Goal: Task Accomplishment & Management: Manage account settings

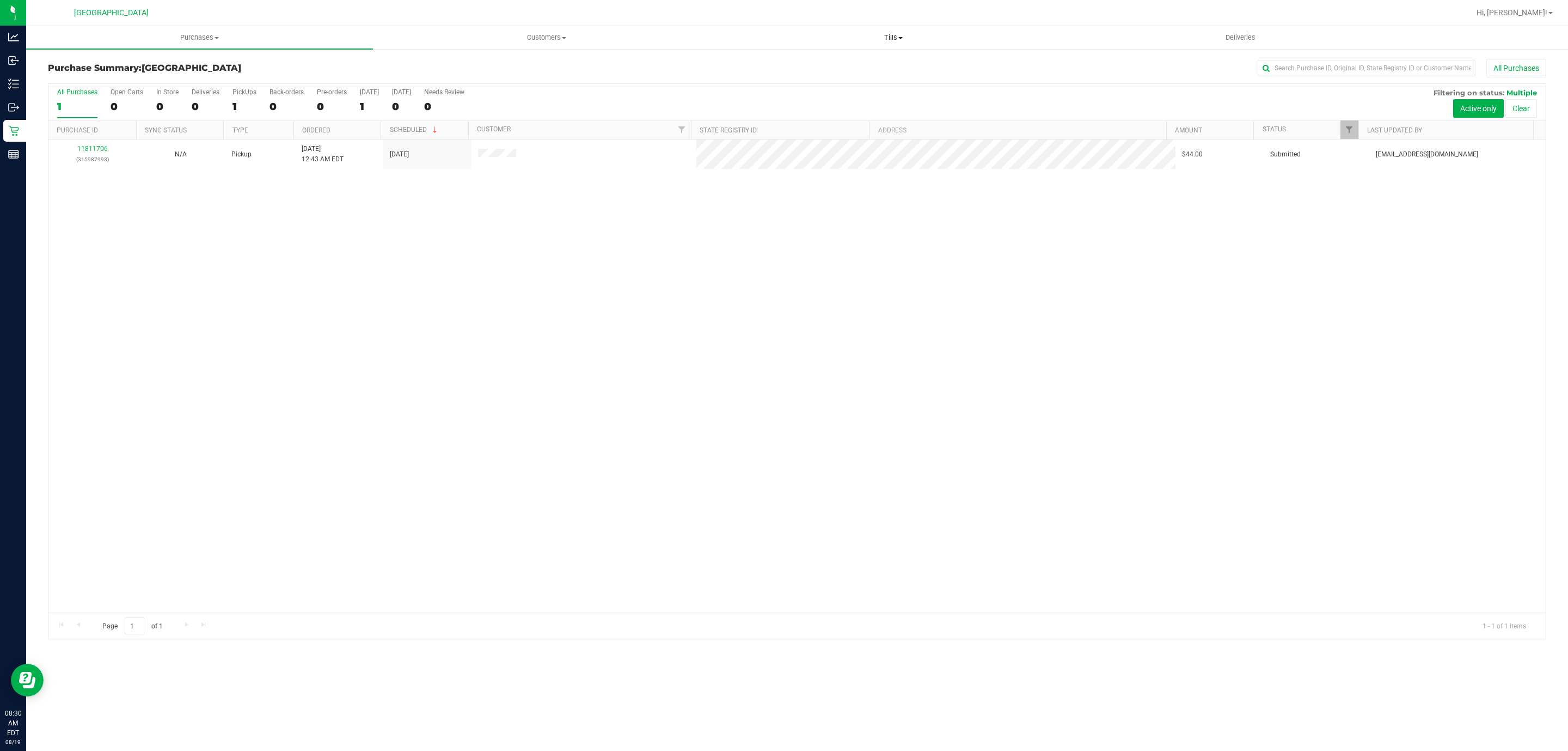
drag, startPoint x: 0, startPoint y: 0, endPoint x: 928, endPoint y: 38, distance: 928.8
click at [928, 38] on span "Tills" at bounding box center [893, 37] width 346 height 10
click at [843, 63] on li "Manage tills" at bounding box center [893, 66] width 347 height 13
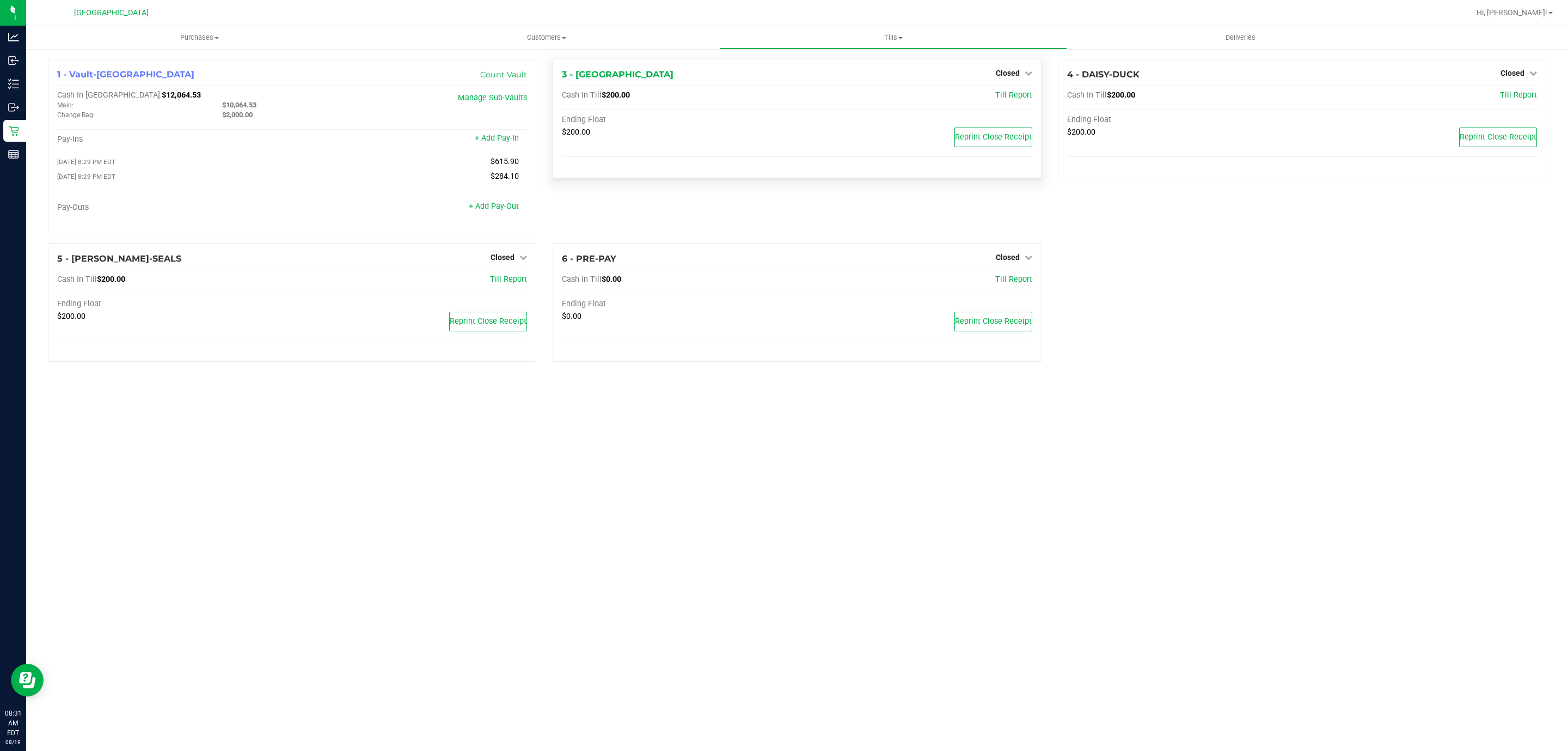
click at [1020, 68] on div "Closed" at bounding box center [1015, 73] width 37 height 13
click at [1010, 76] on span "Closed" at bounding box center [1008, 73] width 24 height 8
click at [1007, 89] on div "Open Till" at bounding box center [1008, 96] width 80 height 13
click at [1007, 90] on div "Open Till" at bounding box center [1008, 96] width 80 height 13
click at [1008, 95] on link "Open Till" at bounding box center [1008, 96] width 29 height 8
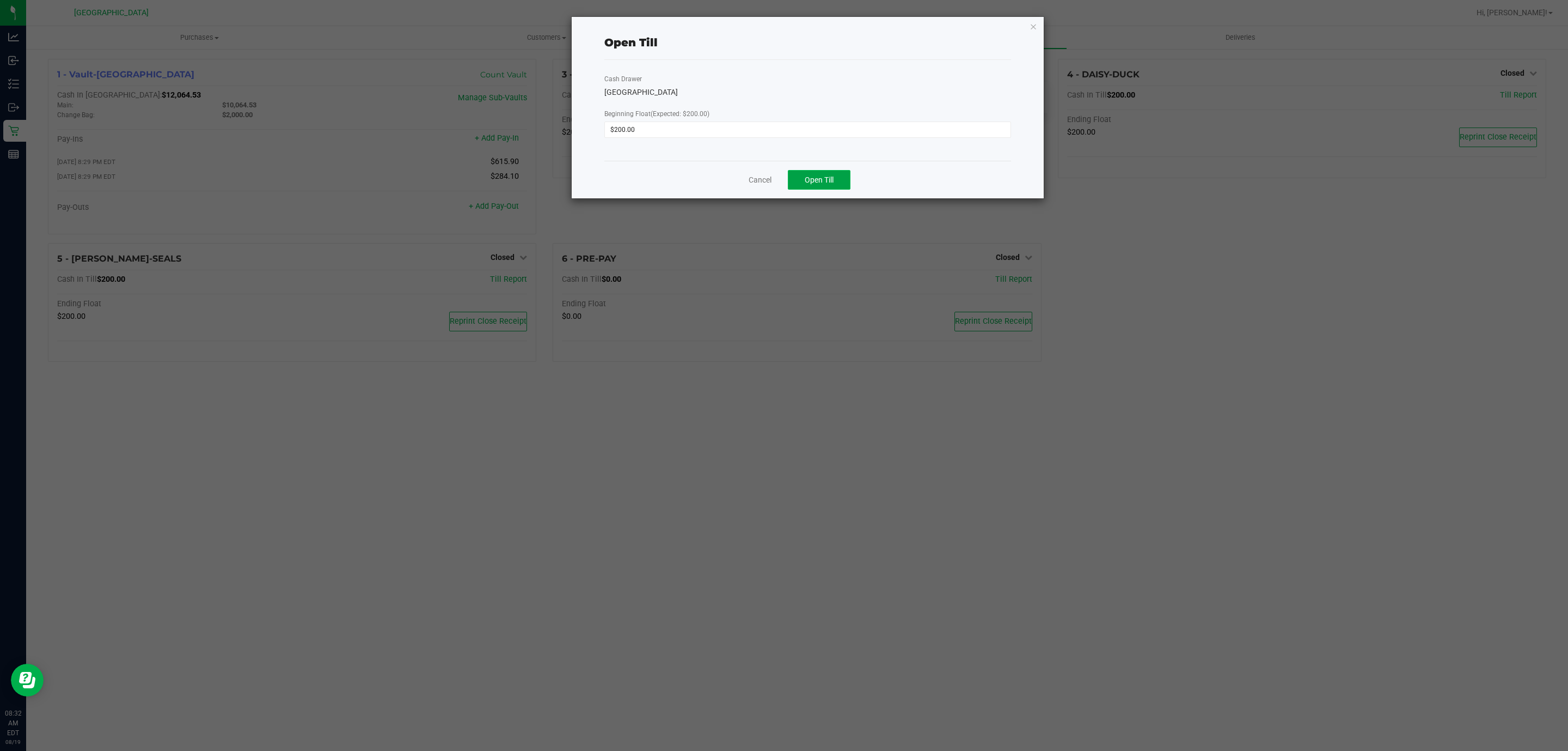
click at [814, 180] on span "Open Till" at bounding box center [819, 180] width 29 height 8
drag, startPoint x: 791, startPoint y: 154, endPoint x: 811, endPoint y: 211, distance: 60.4
click at [808, 199] on ngb-modal-window "Open Till Cash Drawer CYPRUS Beginning Float (Expected: $200.00) $200.00 Dismiss" at bounding box center [788, 376] width 1576 height 751
click at [798, 172] on link "Dismiss" at bounding box center [791, 175] width 26 height 11
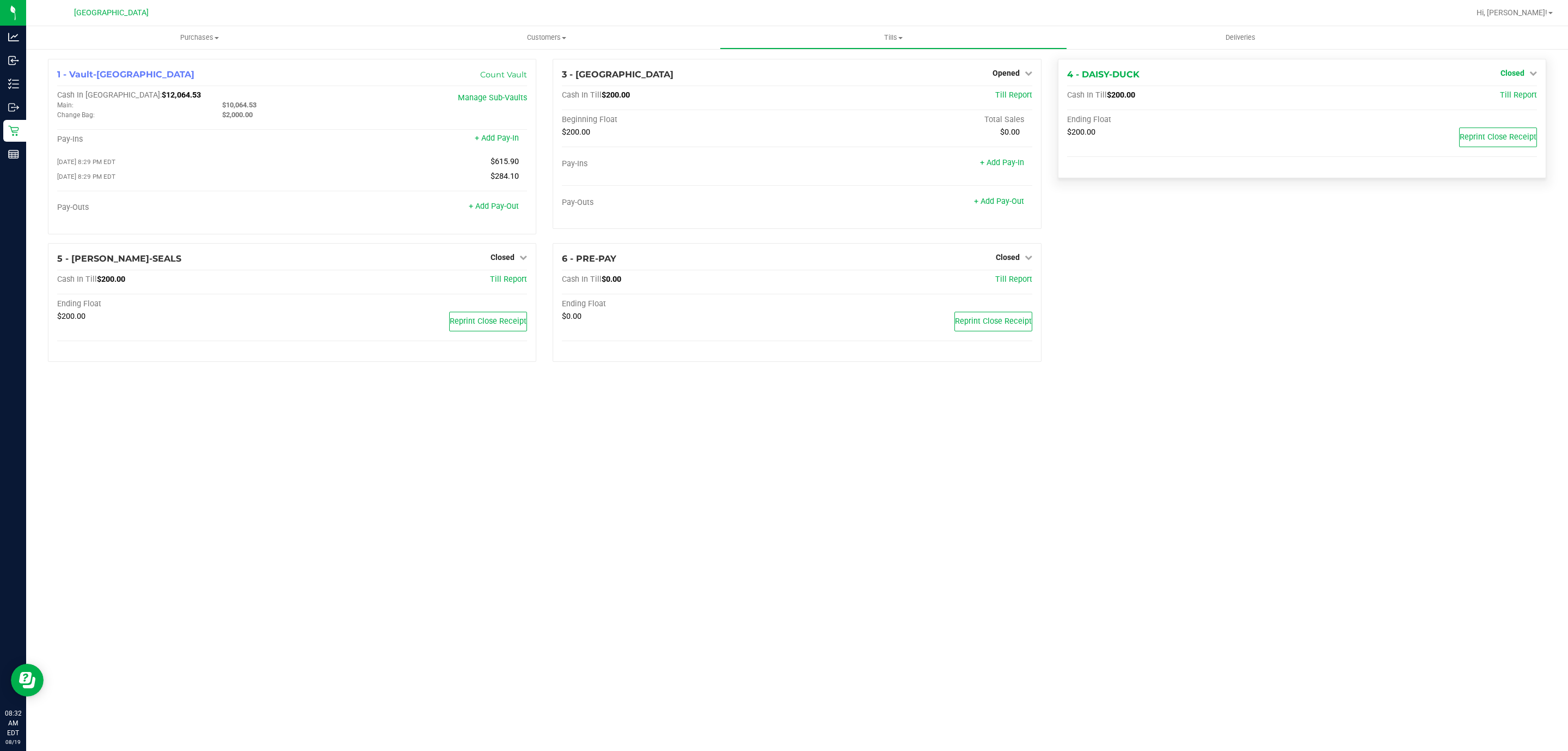
click at [1518, 70] on span "Closed" at bounding box center [1513, 73] width 24 height 8
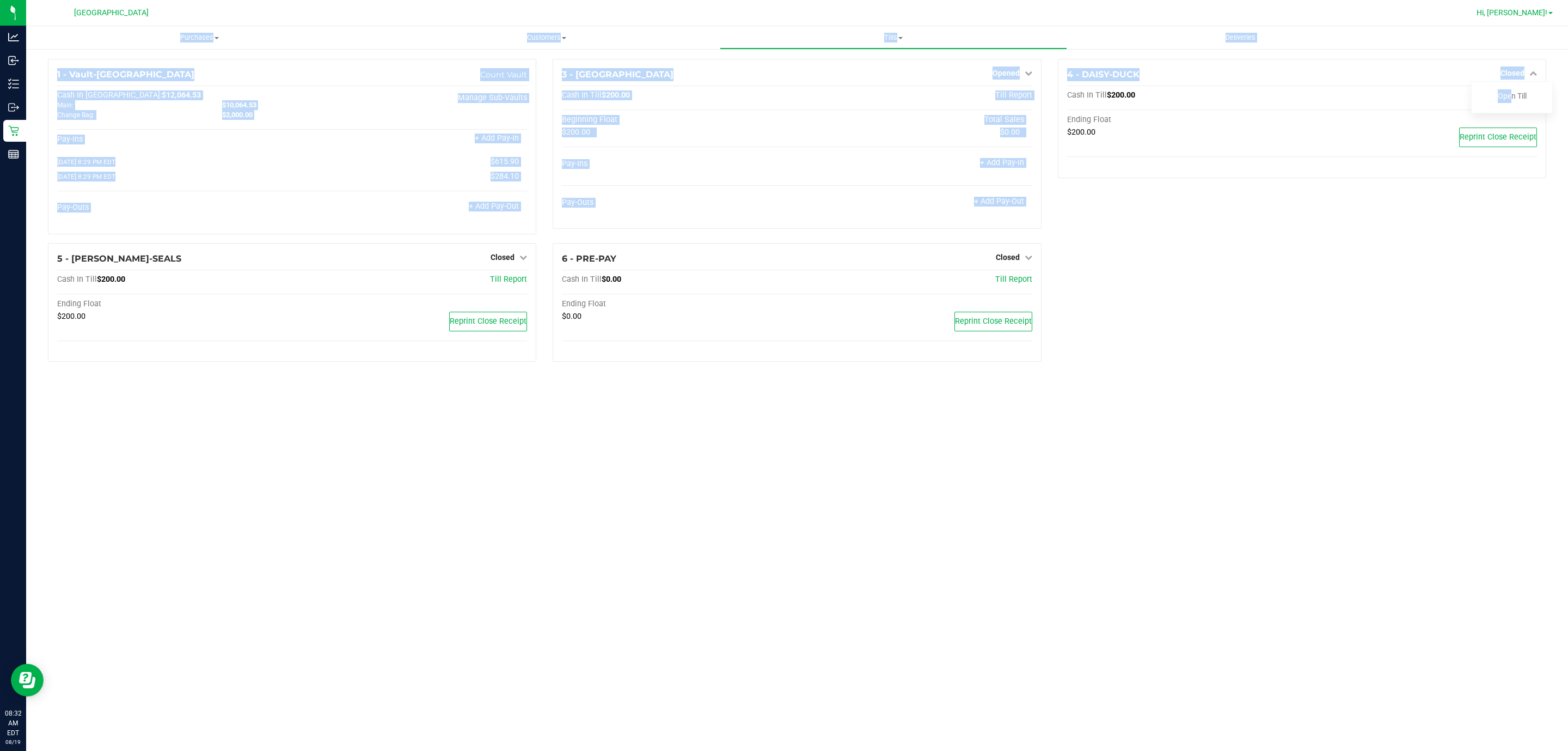
drag, startPoint x: 1505, startPoint y: 93, endPoint x: 1549, endPoint y: 11, distance: 93.1
click at [1549, 11] on div "[GEOGRAPHIC_DATA] WC Hi, [PERSON_NAME]! Purchases Summary of purchases Fulfillm…" at bounding box center [797, 376] width 1542 height 751
click at [1553, 4] on div "Hi, [PERSON_NAME]!" at bounding box center [1514, 13] width 85 height 19
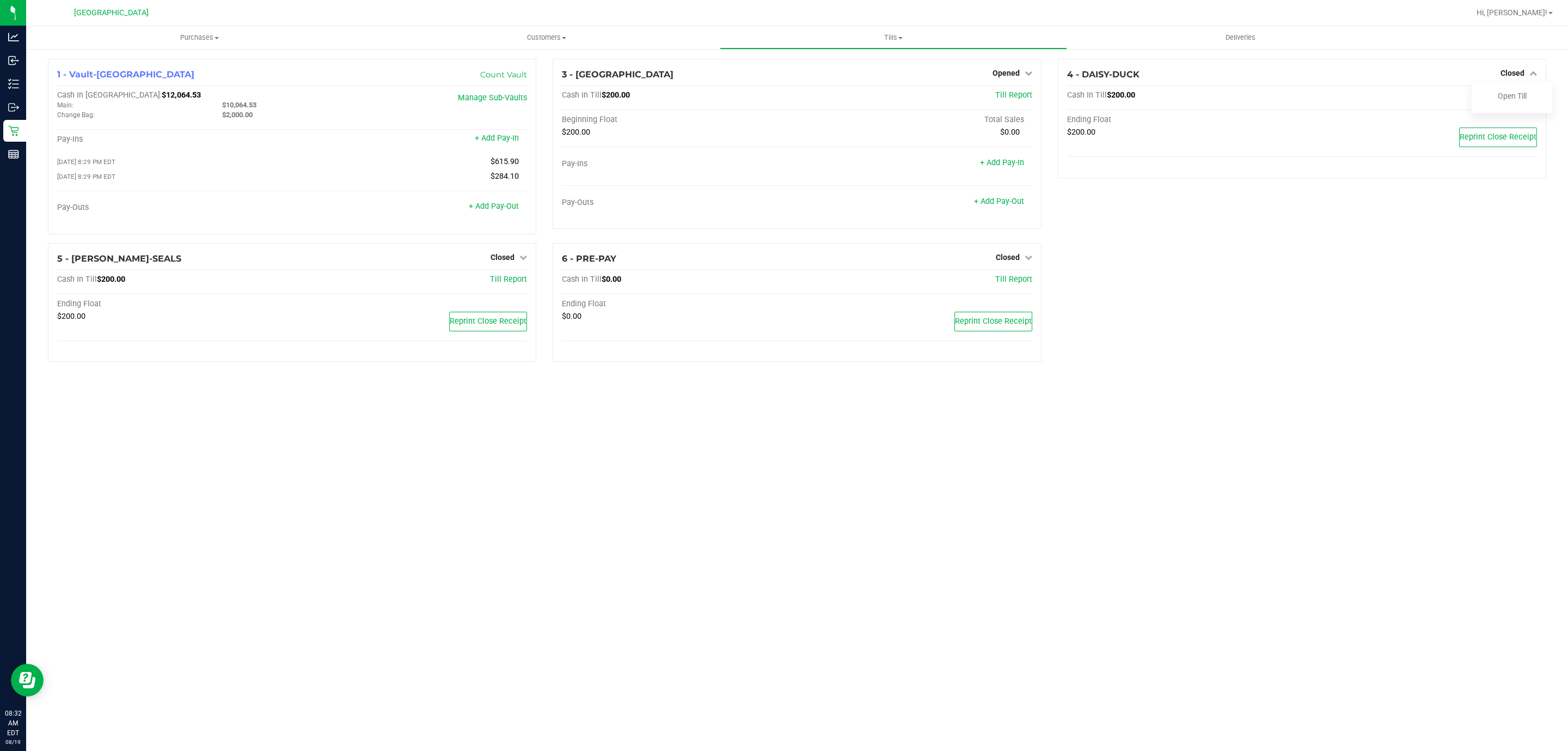
click at [1553, 5] on div "Hi, [PERSON_NAME]!" at bounding box center [1514, 13] width 85 height 19
click at [1553, 7] on link "Hi, [PERSON_NAME]!" at bounding box center [1514, 13] width 85 height 11
click at [1518, 97] on span "Sign Out" at bounding box center [1512, 96] width 32 height 11
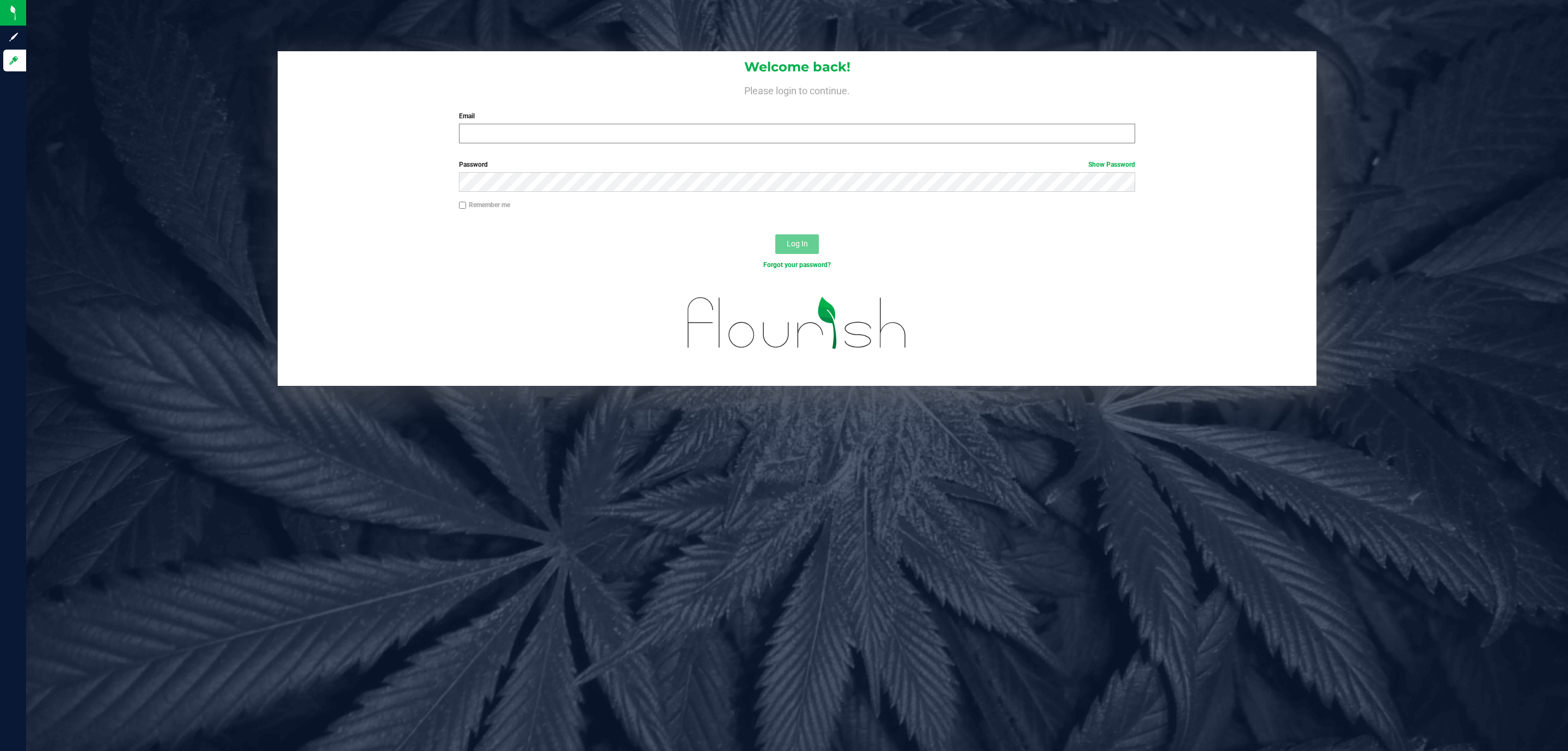
drag, startPoint x: 512, startPoint y: 116, endPoint x: 512, endPoint y: 125, distance: 9.0
click at [512, 116] on label "Email" at bounding box center [797, 116] width 677 height 10
click at [512, 124] on input "Email" at bounding box center [797, 134] width 677 height 20
click at [513, 128] on input "Email" at bounding box center [797, 134] width 677 height 20
type input "[EMAIL_ADDRESS][DOMAIN_NAME]"
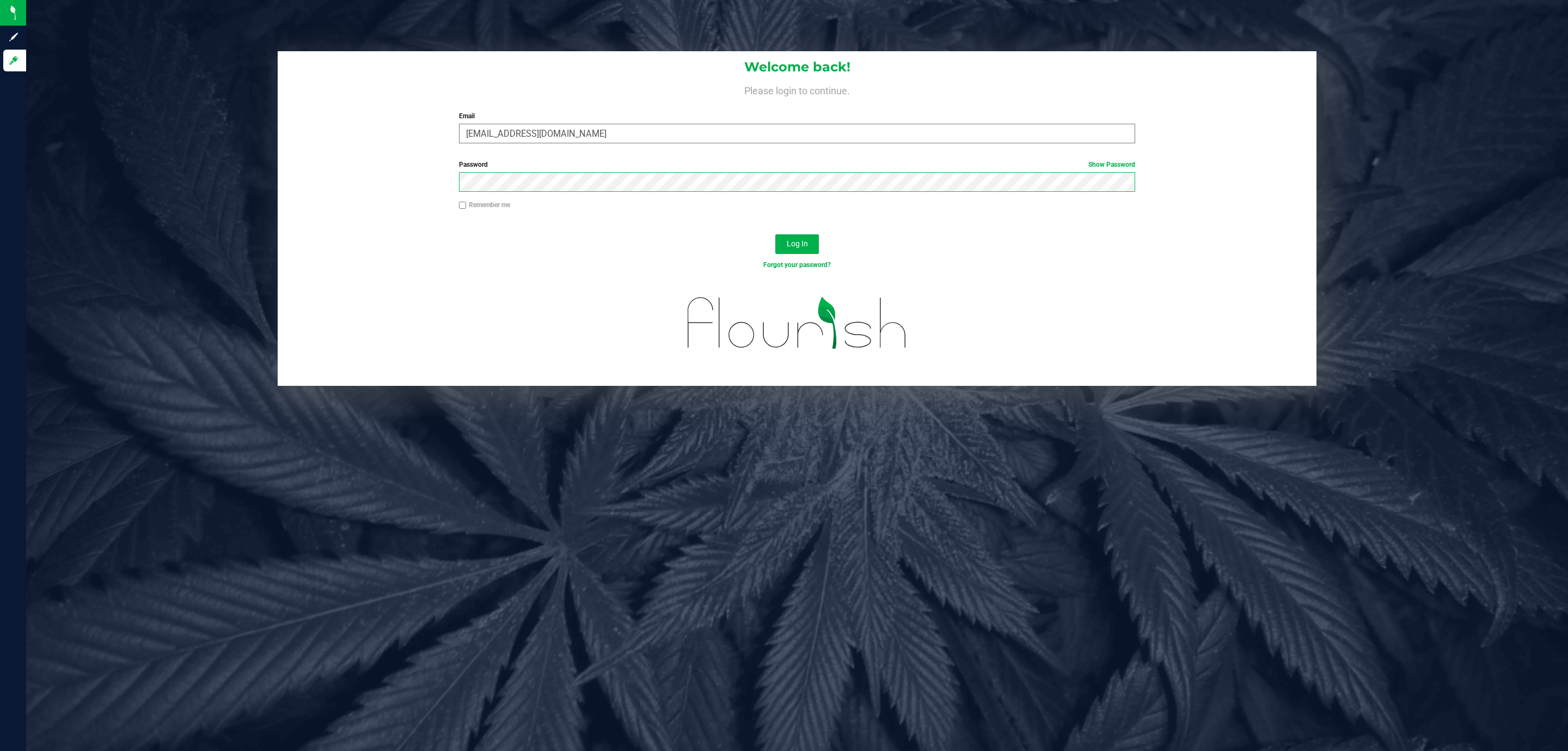
click at [775, 235] on button "Log In" at bounding box center [797, 244] width 44 height 20
